Goal: Find specific page/section: Find specific page/section

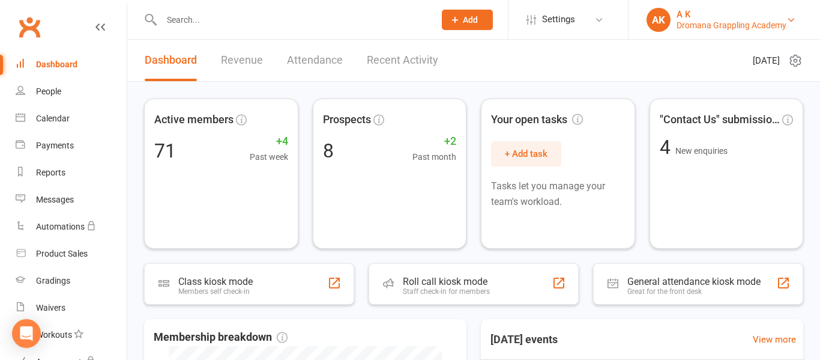
click at [681, 26] on div "Dromana Grappling Academy" at bounding box center [732, 25] width 110 height 11
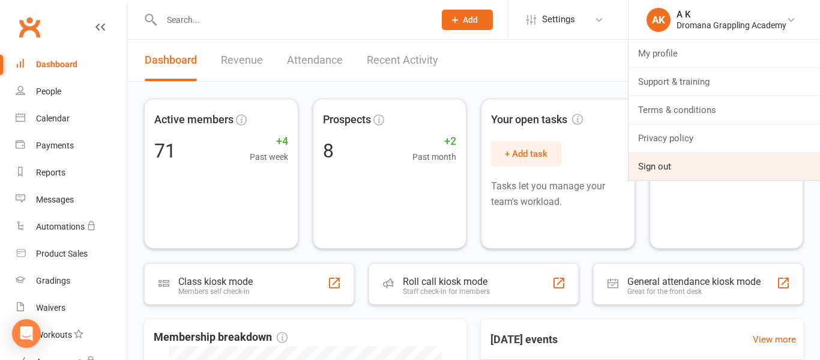
click at [669, 172] on link "Sign out" at bounding box center [725, 167] width 192 height 28
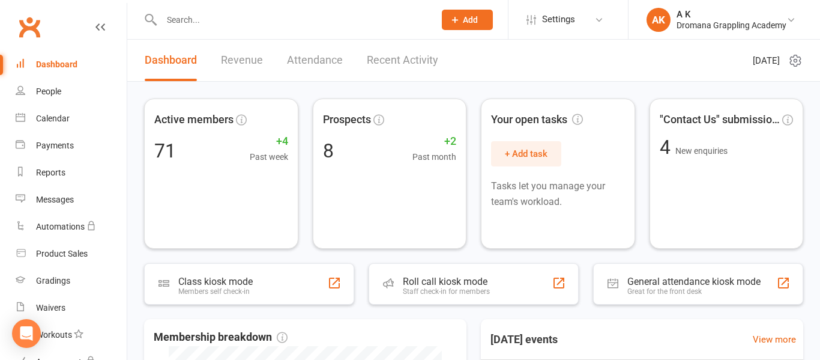
click at [189, 20] on input "text" at bounding box center [292, 19] width 268 height 17
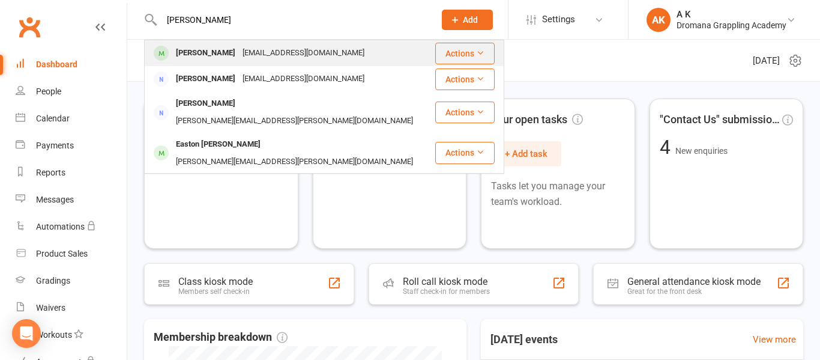
type input "[PERSON_NAME]"
click at [210, 57] on div "[PERSON_NAME]" at bounding box center [205, 52] width 67 height 17
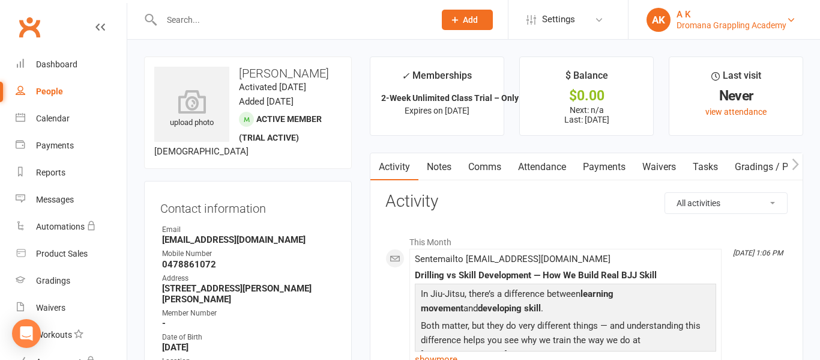
click at [666, 19] on div "AK" at bounding box center [659, 20] width 24 height 24
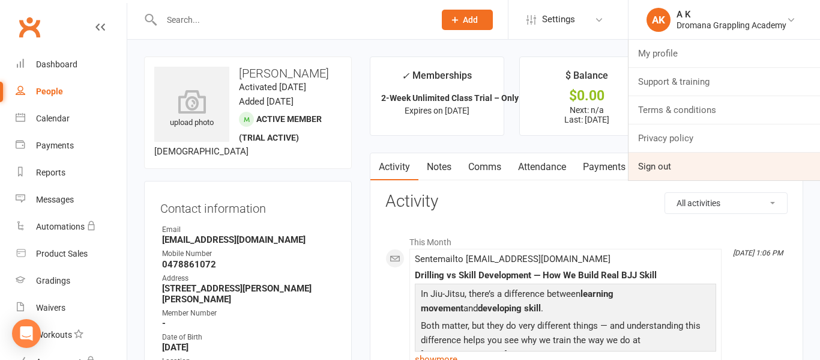
click at [677, 176] on link "Sign out" at bounding box center [725, 167] width 192 height 28
